Goal: Transaction & Acquisition: Purchase product/service

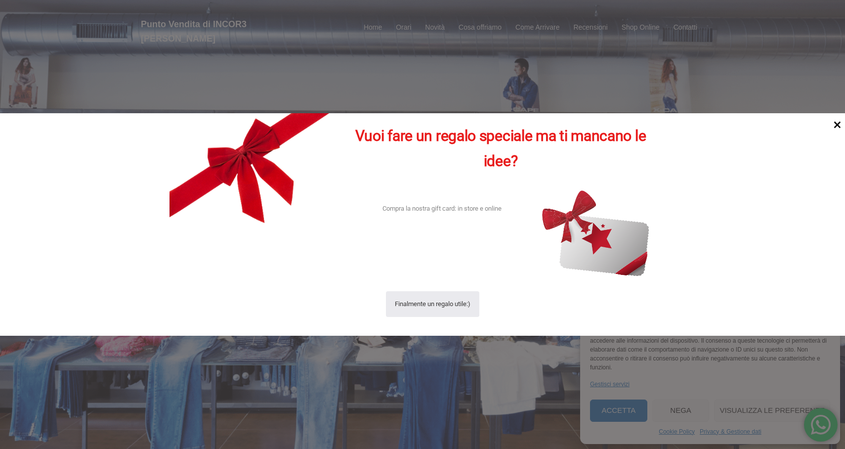
click at [837, 125] on icon at bounding box center [837, 125] width 7 height 7
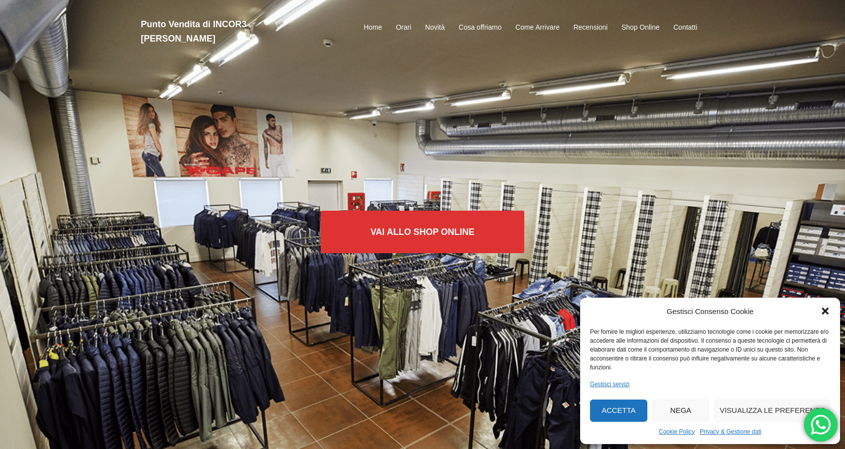
scroll to position [2, 0]
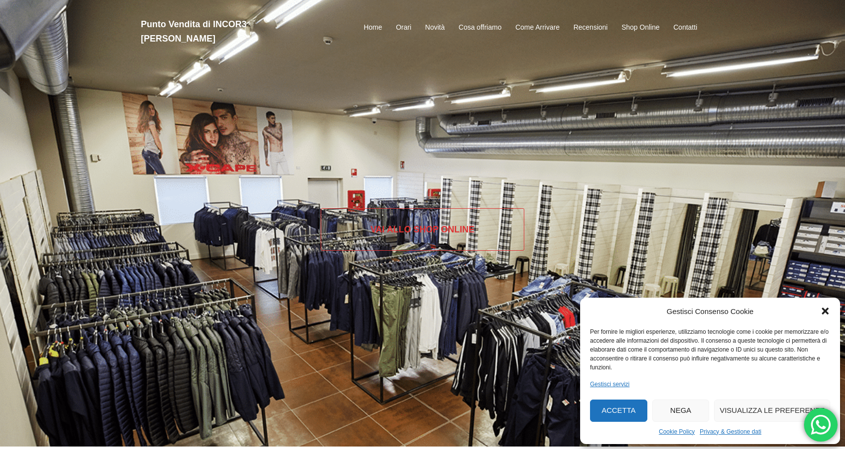
click at [422, 229] on link "Vai allo SHOP ONLINE" at bounding box center [423, 229] width 204 height 42
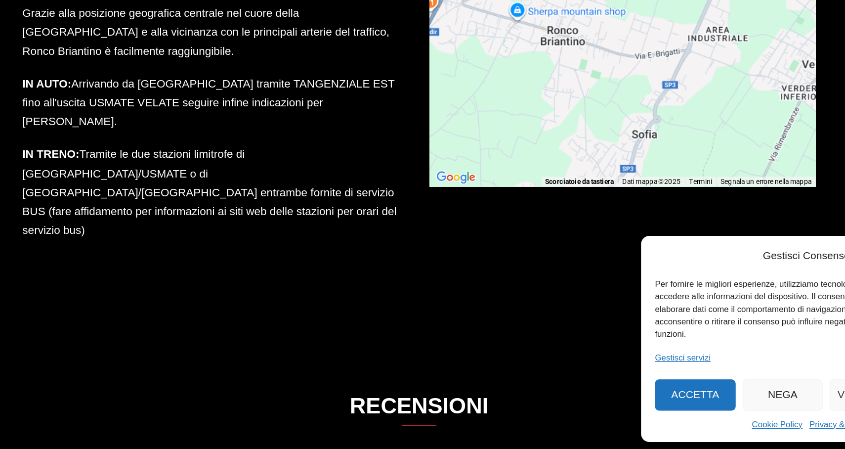
scroll to position [1484, 0]
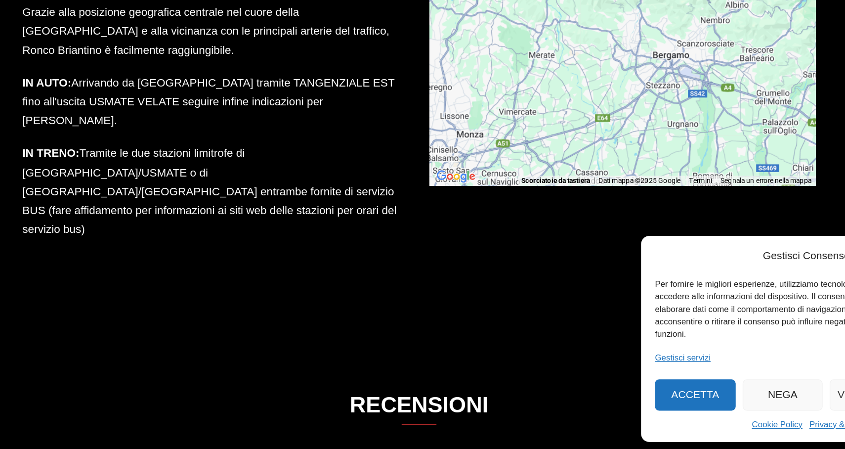
drag, startPoint x: 459, startPoint y: 97, endPoint x: 449, endPoint y: 98, distance: 9.9
click at [449, 98] on div "Per attivare il trascinamento con la tastiera, premi Alt + Invio. Nello stato d…" at bounding box center [567, 173] width 274 height 178
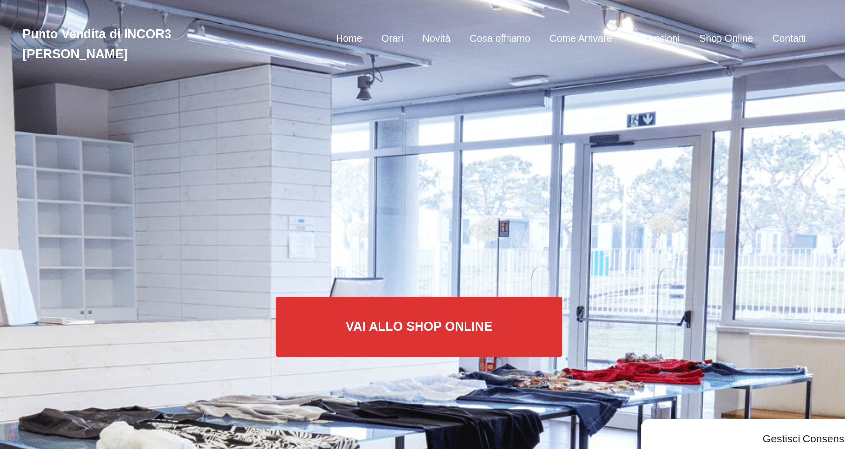
scroll to position [0, 0]
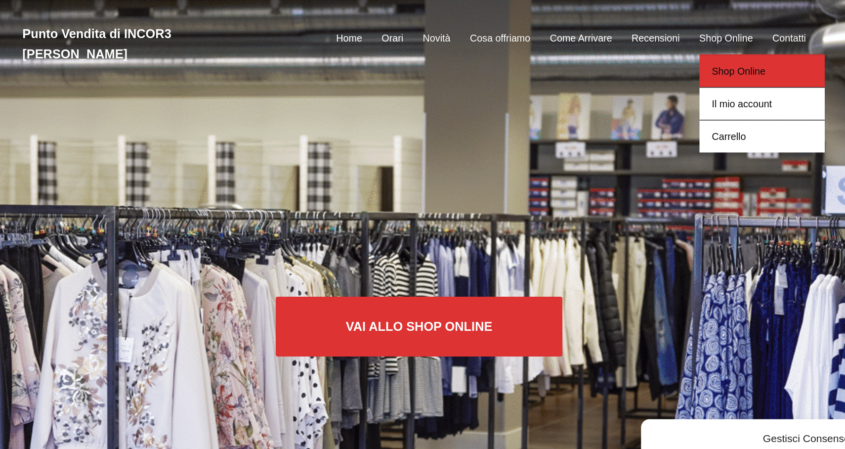
click at [622, 39] on link "Shop Online" at bounding box center [666, 50] width 89 height 23
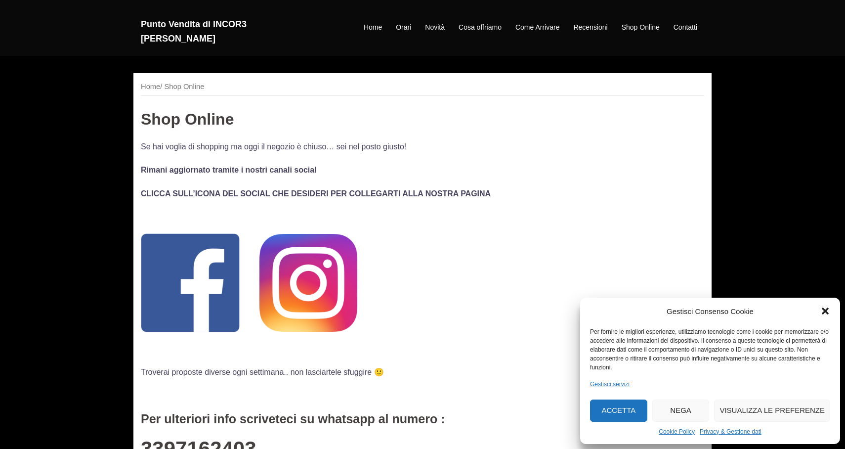
click at [825, 309] on icon "Chiudi la finestra di dialogo" at bounding box center [825, 311] width 10 height 10
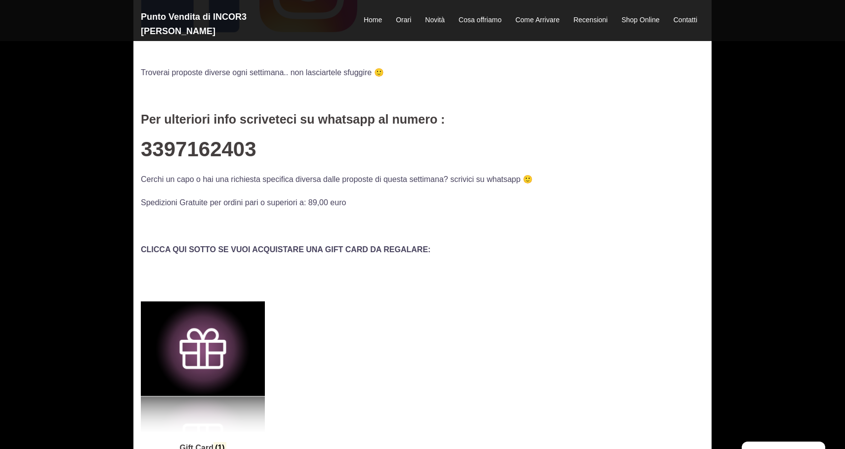
scroll to position [61, 0]
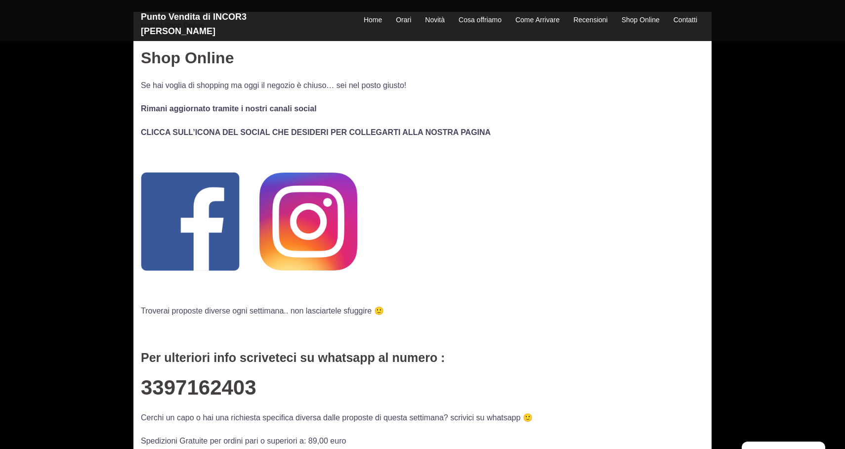
click at [299, 228] on img at bounding box center [308, 221] width 98 height 98
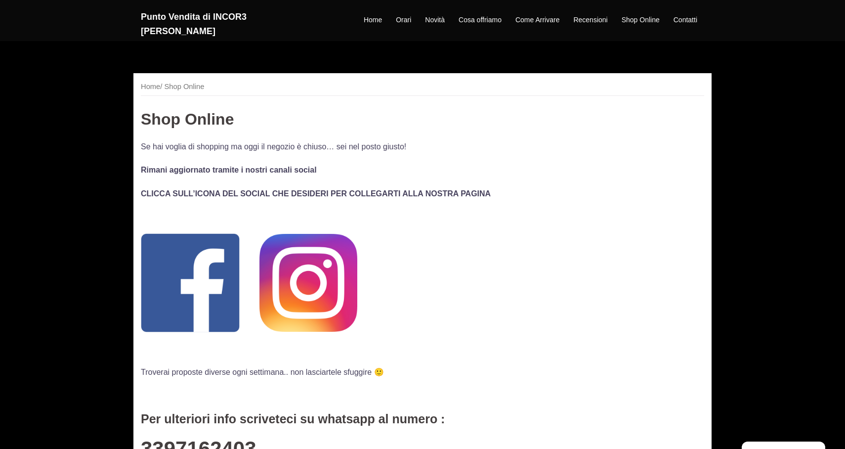
scroll to position [61, 0]
